Goal: Share content: Share content

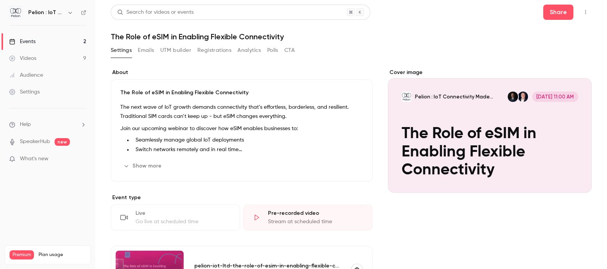
click at [200, 52] on button "Registrations" at bounding box center [214, 50] width 34 height 12
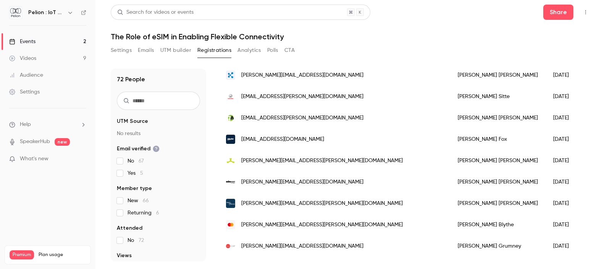
scroll to position [238, 0]
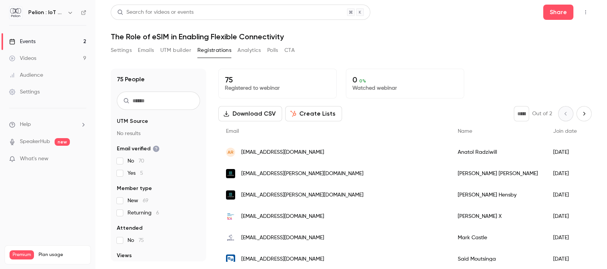
click at [584, 13] on icon "button" at bounding box center [585, 12] width 6 height 5
click at [551, 48] on div "Enter Studio" at bounding box center [556, 52] width 58 height 8
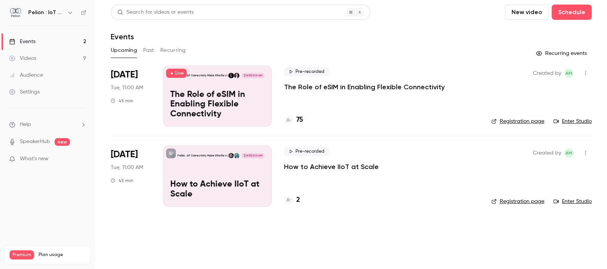
click at [586, 74] on icon "button" at bounding box center [585, 73] width 6 height 5
click at [409, 107] on div at bounding box center [303, 134] width 607 height 269
click at [140, 74] on div "Oct 7 Tue, 11:00 AM 45 min" at bounding box center [131, 96] width 40 height 61
click at [180, 87] on div "Pelion : IoT Connectivity Made Effortless Oct 7, 11:00 AM The Role of eSIM in E…" at bounding box center [217, 96] width 109 height 61
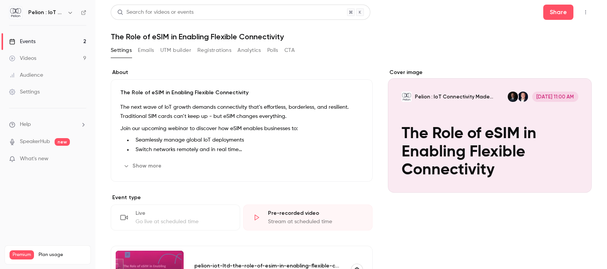
click at [582, 11] on icon "button" at bounding box center [585, 12] width 6 height 5
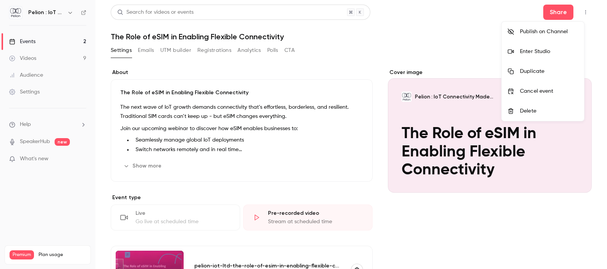
click at [557, 53] on div "Enter Studio" at bounding box center [549, 52] width 58 height 8
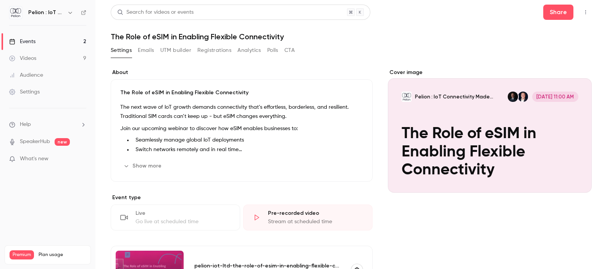
click at [582, 14] on icon "button" at bounding box center [585, 12] width 6 height 5
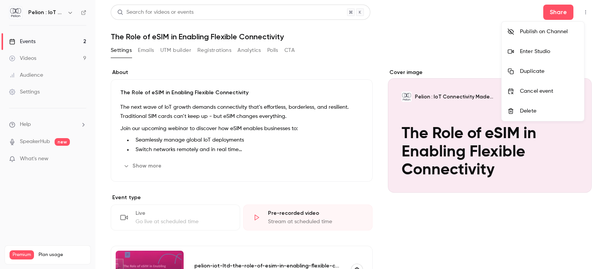
click at [553, 56] on li "Enter Studio" at bounding box center [542, 52] width 82 height 20
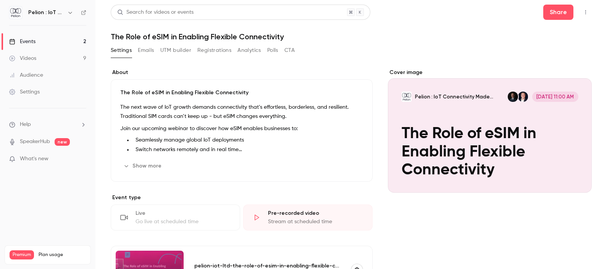
click at [151, 59] on div "Settings Emails UTM builder Registrations Analytics Polls CTA" at bounding box center [203, 51] width 184 height 15
click at [145, 50] on button "Emails" at bounding box center [146, 50] width 16 height 12
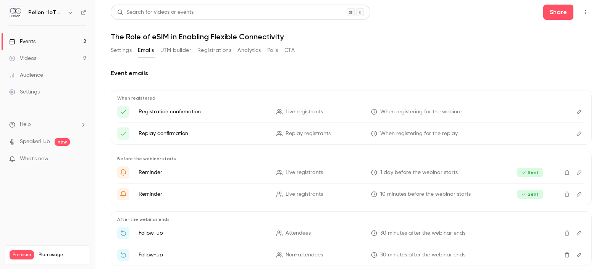
click at [208, 52] on button "Registrations" at bounding box center [214, 50] width 34 height 12
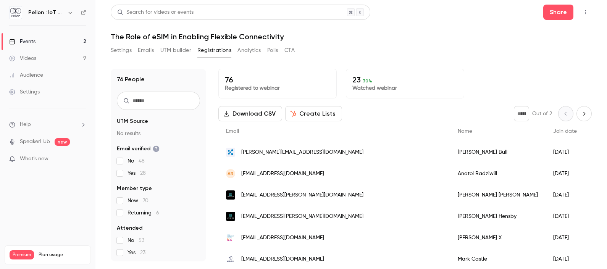
click at [580, 111] on icon "Next page" at bounding box center [584, 114] width 8 height 6
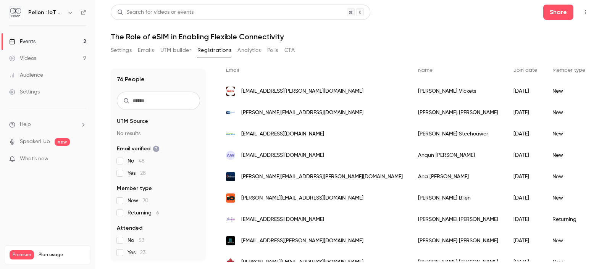
scroll to position [13, 0]
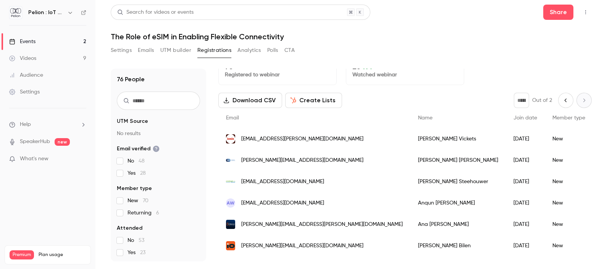
click at [558, 102] on button "Previous page" at bounding box center [565, 100] width 15 height 15
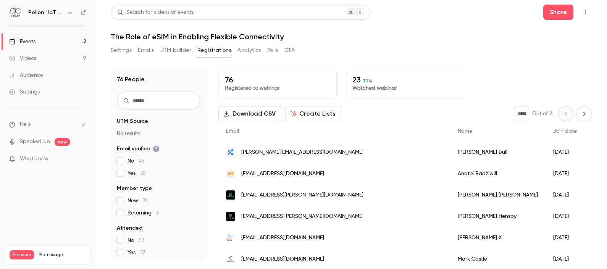
scroll to position [0, 0]
click at [576, 118] on button "Next page" at bounding box center [583, 113] width 15 height 15
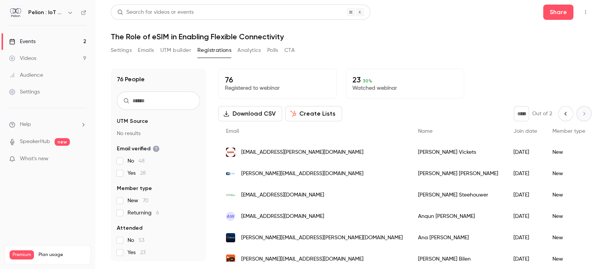
click at [561, 113] on icon "Previous page" at bounding box center [565, 114] width 8 height 6
type input "*"
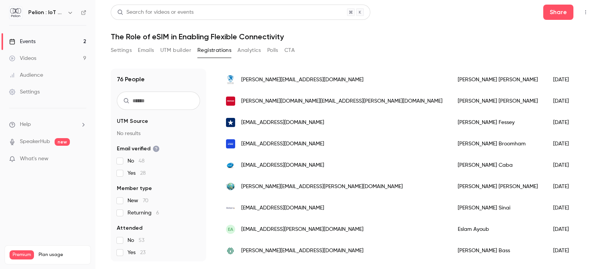
scroll to position [812, 0]
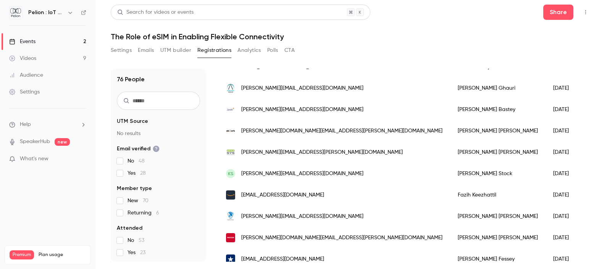
click at [126, 46] on button "Settings" at bounding box center [121, 50] width 21 height 12
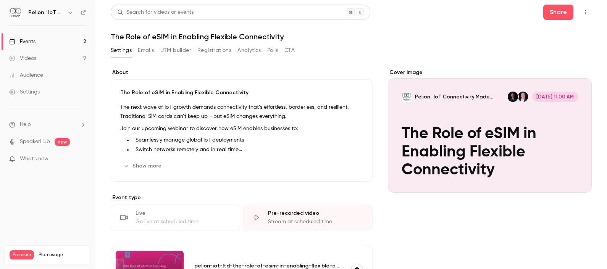
click at [582, 12] on icon "button" at bounding box center [585, 12] width 6 height 5
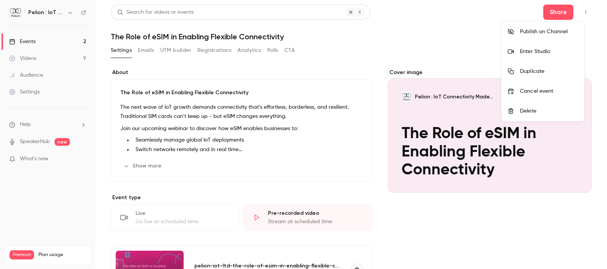
click at [551, 46] on li "Enter Studio" at bounding box center [542, 52] width 82 height 20
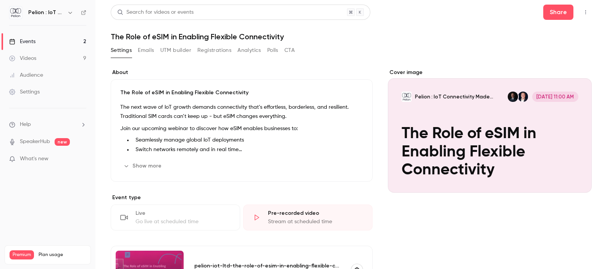
click at [40, 55] on link "Videos 9" at bounding box center [47, 58] width 95 height 17
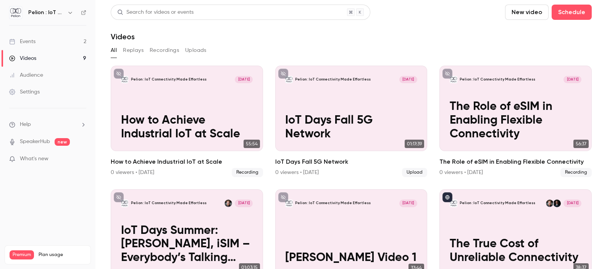
click at [42, 42] on link "Events 2" at bounding box center [47, 41] width 95 height 17
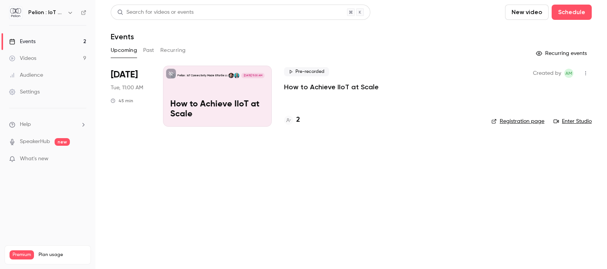
click at [153, 50] on button "Past" at bounding box center [148, 50] width 11 height 12
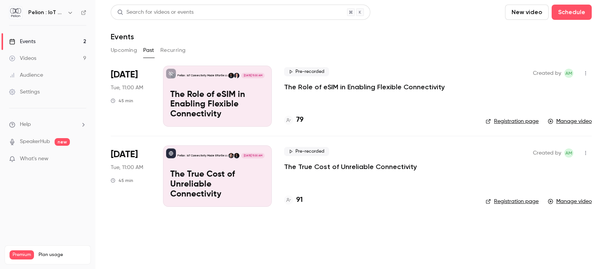
click at [195, 81] on div "Pelion : IoT Connectivity Made Effortless Oct 7, 11:00 AM The Role of eSIM in E…" at bounding box center [217, 96] width 109 height 61
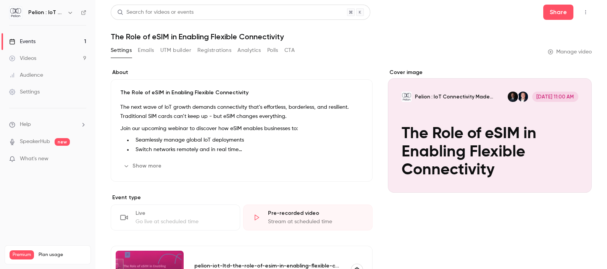
click at [146, 47] on button "Emails" at bounding box center [146, 50] width 16 height 12
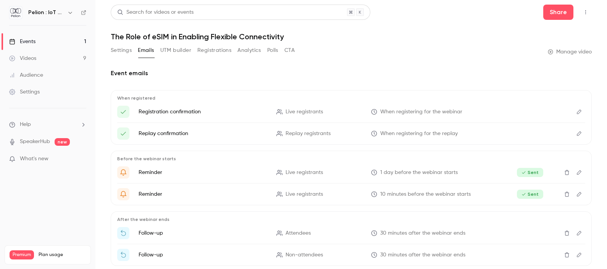
click at [167, 50] on button "UTM builder" at bounding box center [175, 50] width 31 height 12
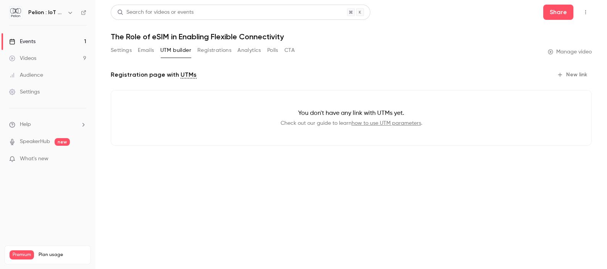
click at [130, 47] on button "Settings" at bounding box center [121, 50] width 21 height 12
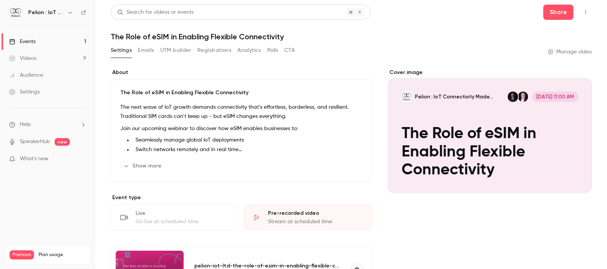
click at [148, 51] on button "Emails" at bounding box center [146, 50] width 16 height 12
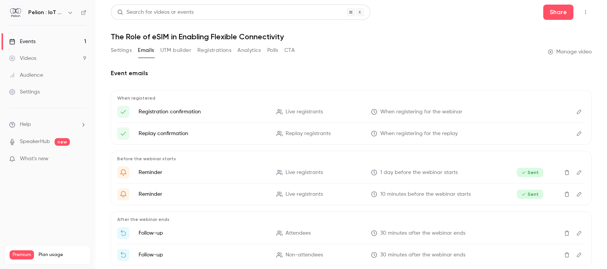
click at [164, 51] on button "UTM builder" at bounding box center [175, 50] width 31 height 12
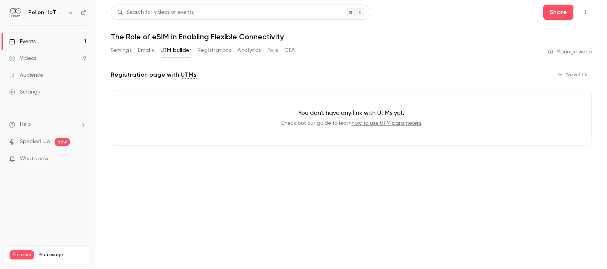
click at [206, 50] on button "Registrations" at bounding box center [214, 50] width 34 height 12
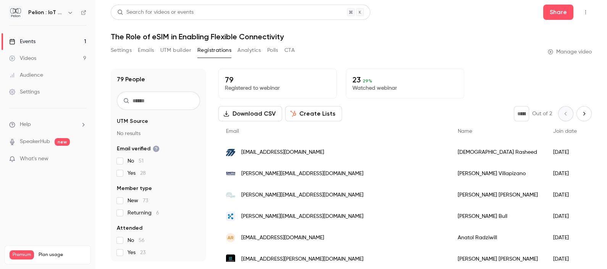
click at [248, 115] on button "Download CSV" at bounding box center [250, 113] width 64 height 15
click at [324, 114] on button "Create Lists" at bounding box center [313, 113] width 57 height 15
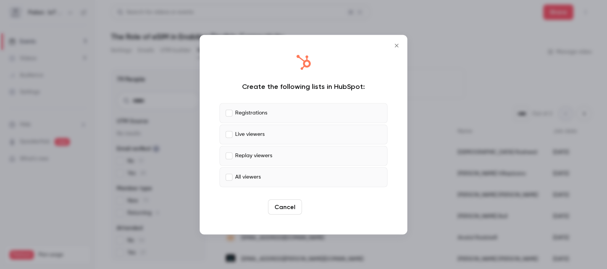
click at [322, 207] on button "Create" at bounding box center [322, 206] width 34 height 15
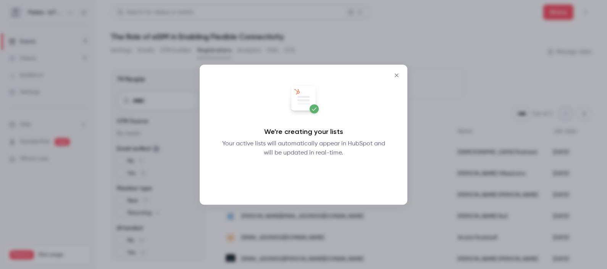
click at [307, 177] on button "Okay" at bounding box center [304, 176] width 28 height 15
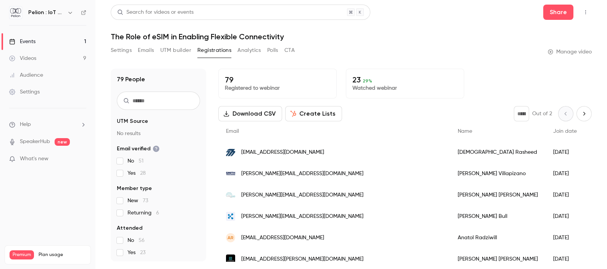
click at [252, 51] on button "Analytics" at bounding box center [249, 50] width 24 height 12
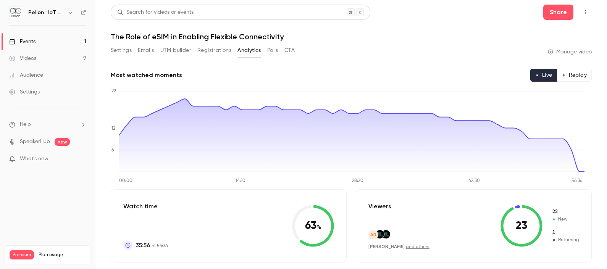
click at [129, 53] on button "Settings" at bounding box center [121, 50] width 21 height 12
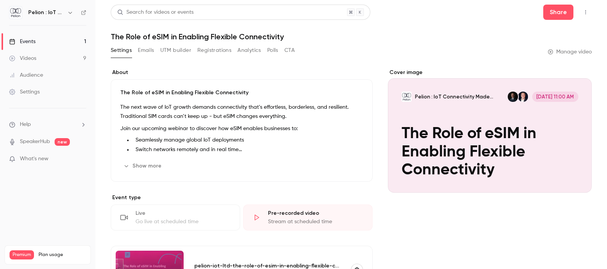
click at [65, 60] on link "Videos 9" at bounding box center [47, 58] width 95 height 17
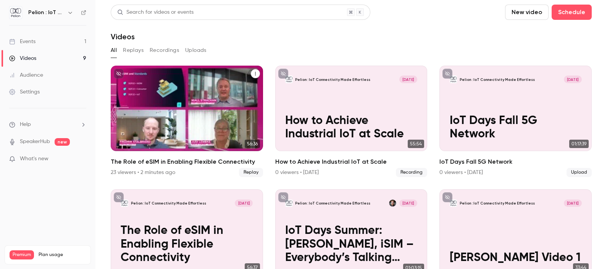
click at [185, 110] on p "The Role of eSIM in Enabling Flexible Connectivity" at bounding box center [187, 120] width 132 height 41
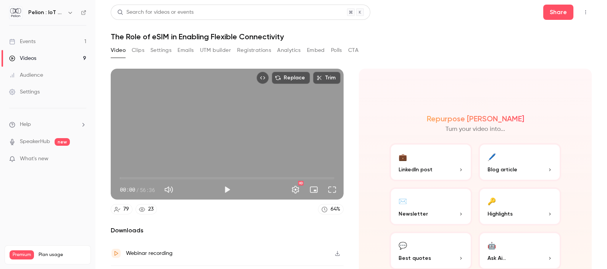
click at [317, 48] on button "Embed" at bounding box center [316, 50] width 18 height 12
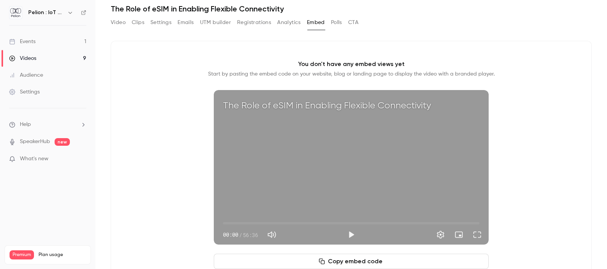
scroll to position [58, 0]
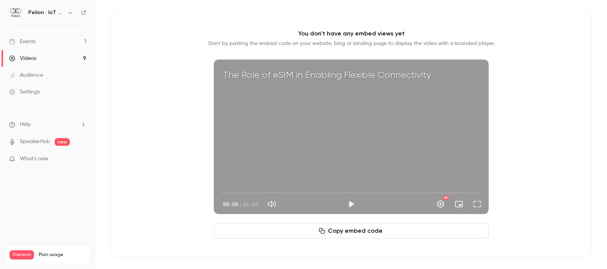
click at [362, 230] on button "Copy embed code" at bounding box center [351, 230] width 275 height 15
click at [292, 232] on button "Copy embed code" at bounding box center [351, 230] width 275 height 15
